Goal: Book appointment/travel/reservation

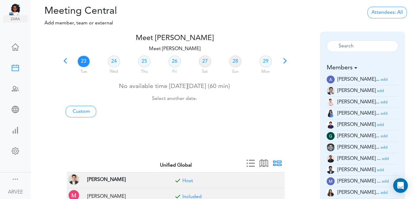
click at [66, 61] on span at bounding box center [65, 63] width 9 height 9
click at [112, 63] on link "17" at bounding box center [114, 62] width 12 height 12
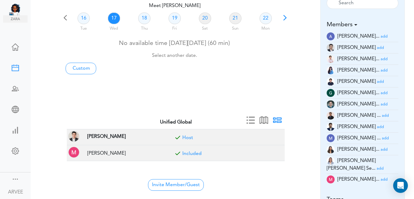
scroll to position [47, 0]
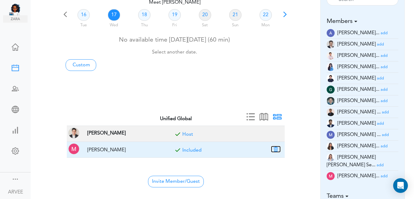
click at [277, 150] on button "button" at bounding box center [275, 150] width 9 height 6
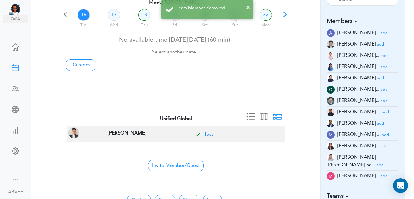
scroll to position [35, 0]
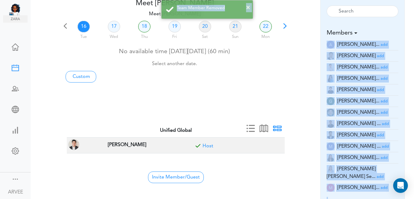
drag, startPoint x: 413, startPoint y: 30, endPoint x: 411, endPoint y: 13, distance: 17.0
click at [411, 13] on body "Ask [PERSON_NAME] Dashboard Settings" at bounding box center [207, 64] width 414 height 199
click at [112, 25] on link "17" at bounding box center [114, 27] width 12 height 12
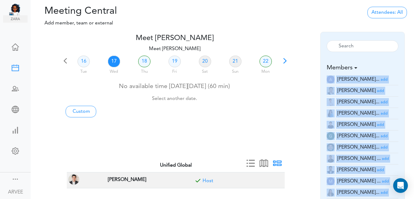
click at [112, 65] on link "17" at bounding box center [114, 62] width 12 height 12
click at [83, 112] on link "Custom" at bounding box center [81, 112] width 31 height 12
type input "Meet [PERSON_NAME]"
type input "[URL][DOMAIN_NAME][SECURITY_DATA]"
type input "[DATE]T19:00"
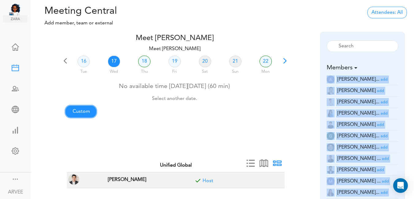
type input "[DATE]T19:30"
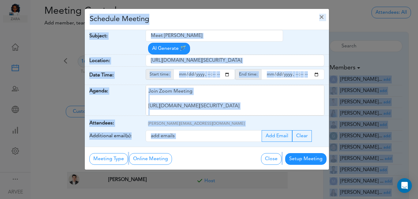
click at [204, 22] on div "Schedule Meeting ×" at bounding box center [207, 19] width 244 height 21
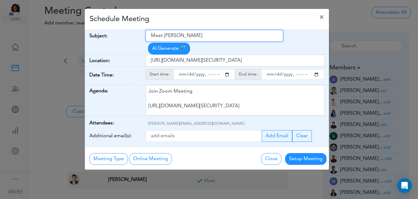
drag, startPoint x: 152, startPoint y: 36, endPoint x: 206, endPoint y: 33, distance: 54.0
click at [210, 31] on input "Meet [PERSON_NAME]" at bounding box center [215, 36] width 138 height 12
paste input "NPIDN - Internal Call"
type input "NPIDN - Internal Call"
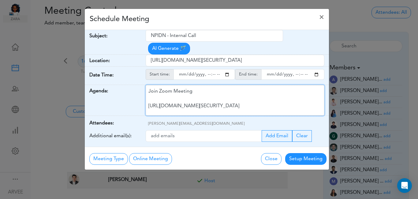
click at [196, 87] on div "Join Zoom Meeting [URL][DOMAIN_NAME][SECURITY_DATA] Meeting ID: 9174257685 Pass…" at bounding box center [235, 100] width 179 height 31
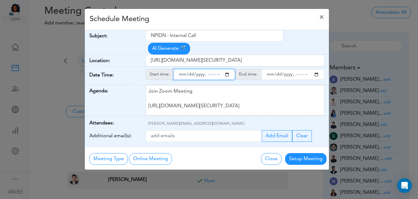
click at [227, 69] on input "starttime" at bounding box center [205, 74] width 62 height 11
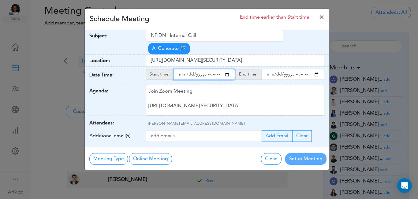
click at [208, 69] on input "starttime" at bounding box center [205, 74] width 62 height 11
type input "[DATE]T15:00"
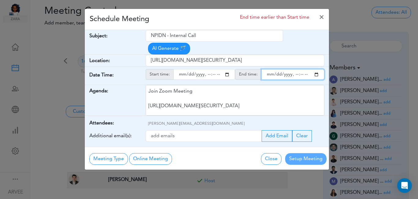
click at [317, 69] on input "endtime" at bounding box center [293, 74] width 63 height 11
click at [294, 69] on input "endtime" at bounding box center [293, 74] width 63 height 11
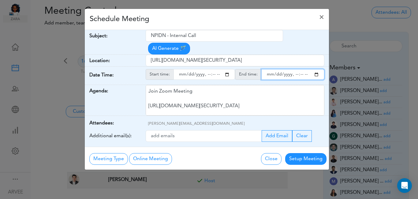
click at [294, 69] on input "endtime" at bounding box center [293, 74] width 63 height 11
type input "[DATE]T16:00"
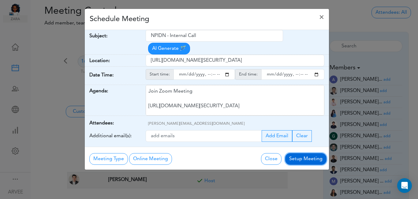
click at [301, 153] on button "Setup Meeting" at bounding box center [306, 159] width 41 height 12
